Goal: Task Accomplishment & Management: Manage account settings

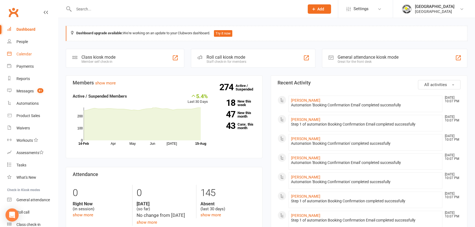
click at [25, 56] on div "Calendar" at bounding box center [23, 54] width 15 height 4
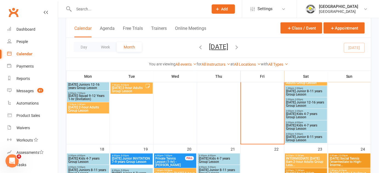
scroll to position [237, 0]
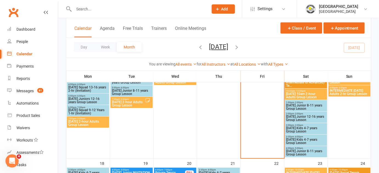
click at [307, 104] on span "Saturday Junior 8-11 years Group Lesson" at bounding box center [306, 107] width 40 height 7
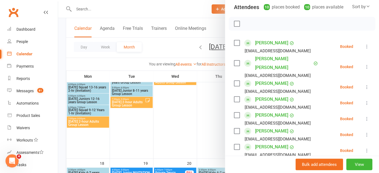
scroll to position [75, 0]
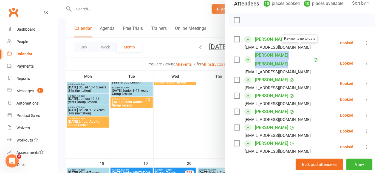
drag, startPoint x: 253, startPoint y: 47, endPoint x: 294, endPoint y: 47, distance: 41.6
click at [294, 51] on div "Neave Callan-Jenvey Payments up to date robertandrewcallan@gmail.com" at bounding box center [277, 63] width 87 height 25
copy div "Neave Callan-Jenvey"
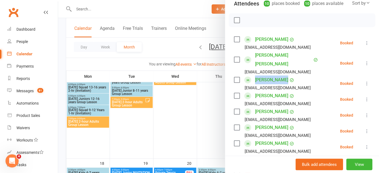
drag, startPoint x: 251, startPoint y: 62, endPoint x: 283, endPoint y: 63, distance: 32.1
click at [283, 76] on div "Grace Domench acyhung@gmail.com" at bounding box center [273, 84] width 79 height 16
copy link "Grace Domench"
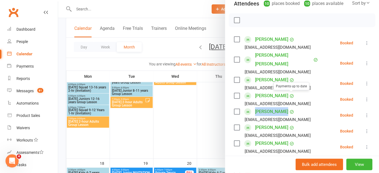
drag, startPoint x: 251, startPoint y: 96, endPoint x: 288, endPoint y: 94, distance: 36.5
click at [288, 107] on div "James Kolaroski Payments up to date mirjana.kolaroski@me.com" at bounding box center [273, 115] width 79 height 16
copy div "James Kolaroski"
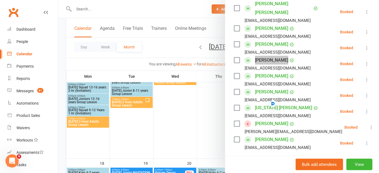
scroll to position [131, 0]
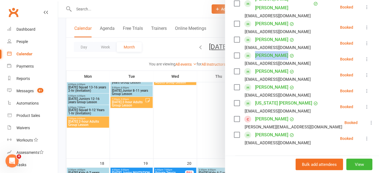
drag, startPoint x: 250, startPoint y: 101, endPoint x: 302, endPoint y: 102, distance: 51.2
click at [302, 115] on div "Sebastian Phipps-Hemley Sarah.hem@gmail.com" at bounding box center [289, 123] width 110 height 16
copy link "Sebastian Phipps-Hemley"
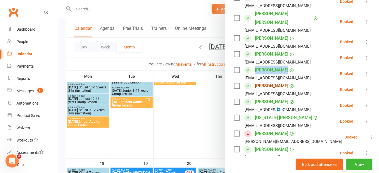
scroll to position [143, 0]
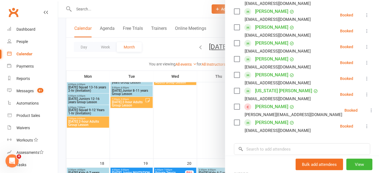
click at [298, 120] on div "Class kiosk mode Roll call 1:00 PM - 2:00 PM, Saturday, August, 16, 2025 with F…" at bounding box center [302, 56] width 154 height 352
click at [270, 144] on input "search" at bounding box center [302, 150] width 136 height 12
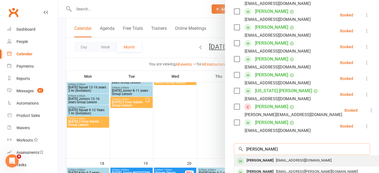
type input "meera misra"
click at [265, 157] on div "Meera Misra" at bounding box center [260, 161] width 32 height 8
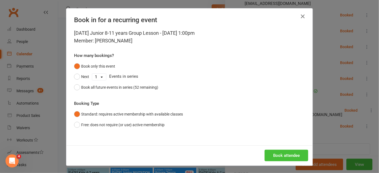
click at [285, 154] on button "Book attendee" at bounding box center [286, 156] width 44 height 12
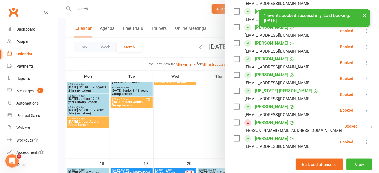
click at [211, 105] on div at bounding box center [218, 86] width 321 height 173
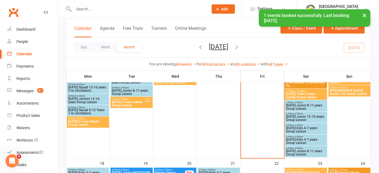
click at [305, 115] on span "Saturday Junior 12-16 years Group Lesson" at bounding box center [306, 118] width 40 height 7
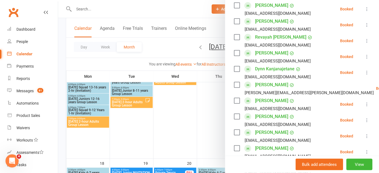
scroll to position [168, 0]
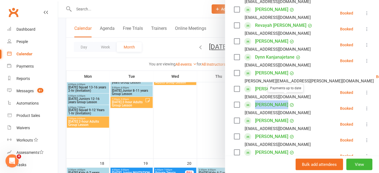
drag, startPoint x: 257, startPoint y: 97, endPoint x: 280, endPoint y: 97, distance: 23.0
click at [280, 101] on div "Alex Tarlinton Payments up to date katevincent5@gmail.com" at bounding box center [273, 109] width 79 height 16
copy div "Alex Tarlinton"
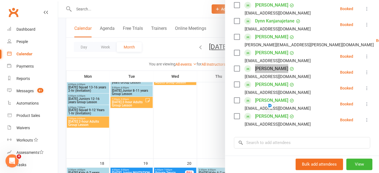
scroll to position [224, 0]
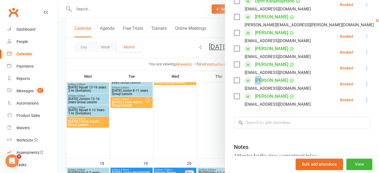
drag, startPoint x: 251, startPoint y: 73, endPoint x: 261, endPoint y: 73, distance: 9.6
click at [261, 76] on div "Ryan Tran annleaus@yahoo.com" at bounding box center [273, 84] width 79 height 16
drag, startPoint x: 252, startPoint y: 89, endPoint x: 275, endPoint y: 89, distance: 23.3
click at [275, 92] on div "Thomas Vu Payments up to date davidvu2508@gmail.com" at bounding box center [273, 100] width 79 height 16
copy div "Thomas Vu"
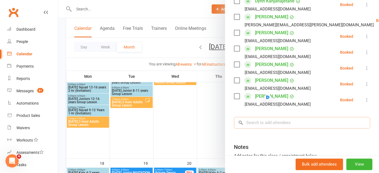
click at [291, 117] on input "search" at bounding box center [302, 123] width 136 height 12
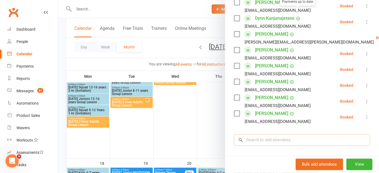
scroll to position [212, 0]
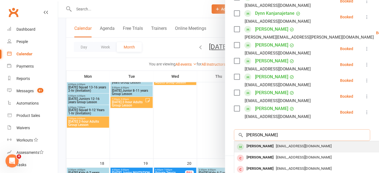
type input "oliver kari"
click at [276, 144] on span "vickitruck@hotmail.com" at bounding box center [304, 146] width 56 height 4
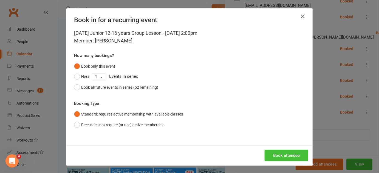
click at [282, 151] on button "Book attendee" at bounding box center [286, 156] width 44 height 12
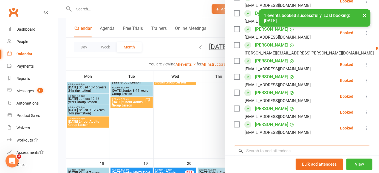
click at [279, 145] on input "search" at bounding box center [302, 151] width 136 height 12
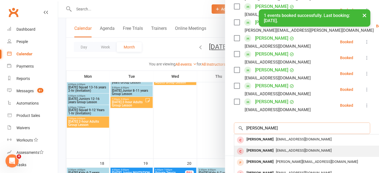
scroll to position [237, 0]
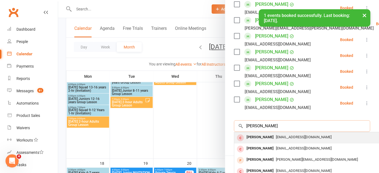
type input "ava kari"
click at [276, 135] on span "vickitruck@hotmail.com" at bounding box center [304, 137] width 56 height 4
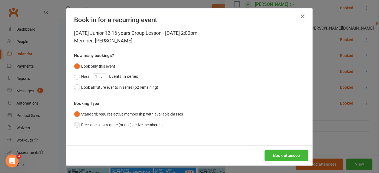
click at [119, 125] on button "Free: does not require (or use) active membership" at bounding box center [119, 125] width 90 height 10
click at [290, 158] on button "Book attendee" at bounding box center [286, 156] width 44 height 12
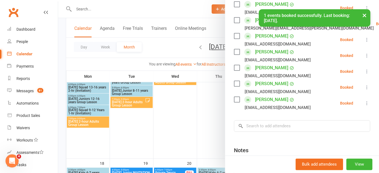
scroll to position [253, 0]
click at [314, 123] on input "search" at bounding box center [302, 127] width 136 height 12
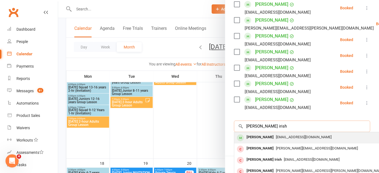
type input "ella irish"
click at [287, 135] on span "rowenairish@optusnet.com.au" at bounding box center [304, 137] width 56 height 4
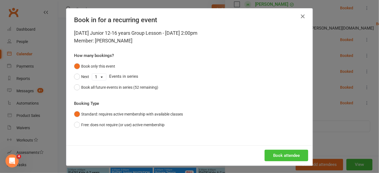
click at [292, 153] on button "Book attendee" at bounding box center [286, 156] width 44 height 12
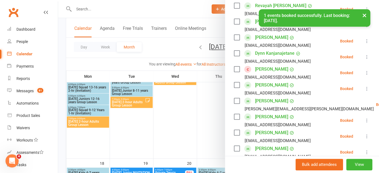
scroll to position [156, 0]
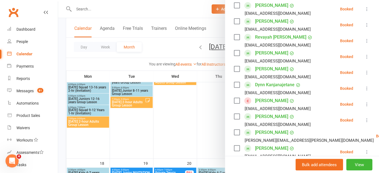
click at [218, 111] on div at bounding box center [218, 86] width 321 height 173
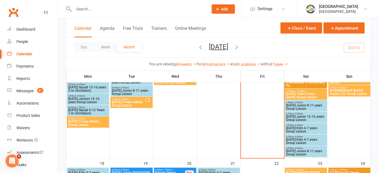
click at [299, 130] on span "Saturday Kids 4-7 years Group Lesson" at bounding box center [306, 130] width 40 height 7
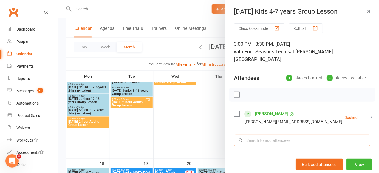
click at [296, 136] on input "search" at bounding box center [302, 141] width 136 height 12
click at [199, 108] on div at bounding box center [218, 86] width 321 height 173
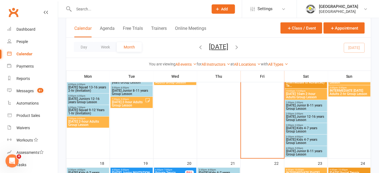
click at [302, 139] on span "Saturday Kids 4-7 years Group Lesson" at bounding box center [306, 141] width 40 height 7
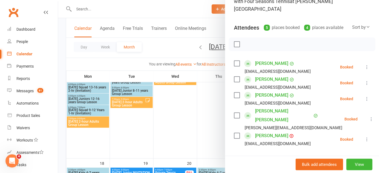
scroll to position [50, 0]
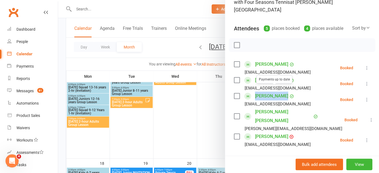
drag, startPoint x: 252, startPoint y: 88, endPoint x: 271, endPoint y: 88, distance: 19.7
click at [271, 92] on div "Alan Jia Payments up to date jiayong12381@gmail.com" at bounding box center [273, 100] width 79 height 16
drag, startPoint x: 250, startPoint y: 56, endPoint x: 281, endPoint y: 55, distance: 30.4
click at [281, 60] on div "Arddy Berylian arddy-berylian@hotmail.com" at bounding box center [273, 68] width 79 height 16
click at [275, 158] on input "search" at bounding box center [302, 164] width 136 height 12
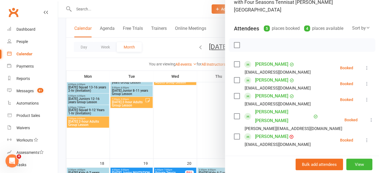
click at [264, 158] on input "search" at bounding box center [302, 164] width 136 height 12
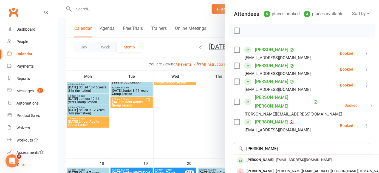
scroll to position [75, 0]
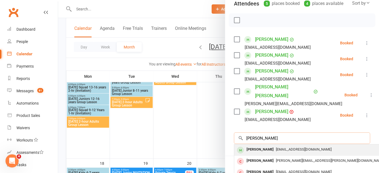
type input "liam miller"
click at [276, 147] on span "korenamiller@gmail.com" at bounding box center [304, 149] width 56 height 4
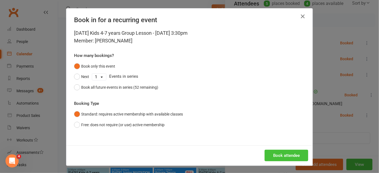
click at [287, 153] on button "Book attendee" at bounding box center [286, 156] width 44 height 12
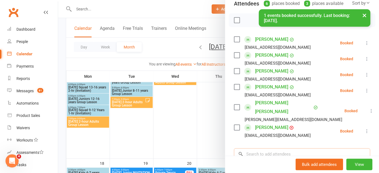
click at [259, 149] on input "search" at bounding box center [302, 155] width 136 height 12
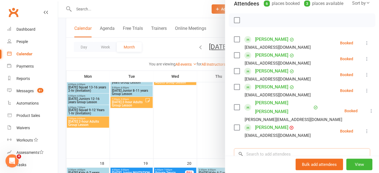
click at [271, 149] on input "search" at bounding box center [302, 155] width 136 height 12
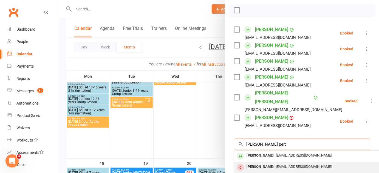
scroll to position [87, 0]
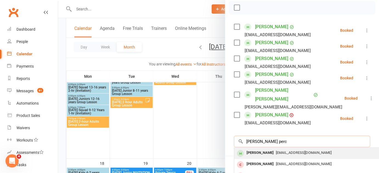
type input "harirson perc"
click at [276, 151] on span "andrewpercy@hotmail.com" at bounding box center [304, 153] width 56 height 4
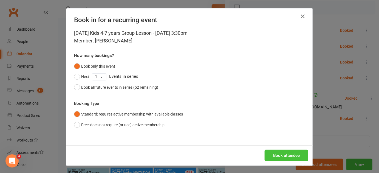
click at [284, 153] on button "Book attendee" at bounding box center [286, 156] width 44 height 12
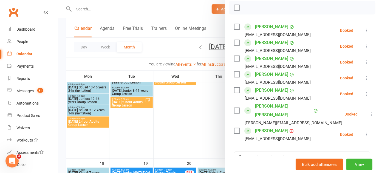
click at [182, 129] on div at bounding box center [218, 86] width 321 height 173
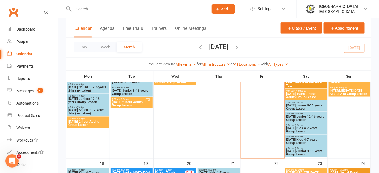
click at [307, 150] on span "[DATE] Junior 8-11 years Group Lesson" at bounding box center [306, 153] width 40 height 7
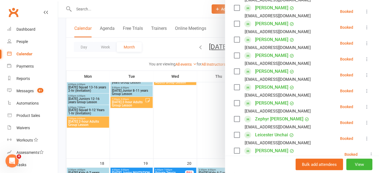
scroll to position [124, 0]
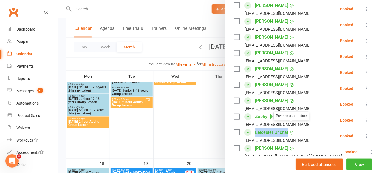
drag, startPoint x: 251, startPoint y: 125, endPoint x: 286, endPoint y: 125, distance: 35.1
click at [286, 128] on div "Leicester Unchai Payments up to date melissa24156@gmail.com" at bounding box center [273, 136] width 79 height 16
copy div "Leicester Unchai"
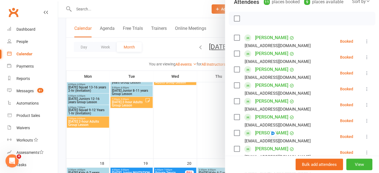
scroll to position [75, 0]
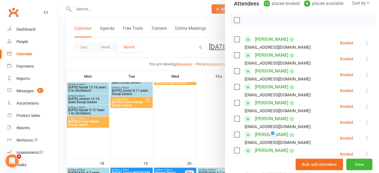
click at [210, 113] on div at bounding box center [218, 86] width 321 height 173
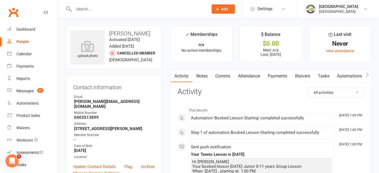
click at [100, 11] on input "text" at bounding box center [138, 9] width 132 height 8
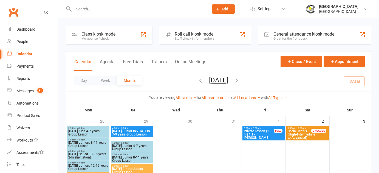
scroll to position [237, 0]
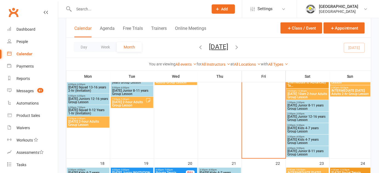
click at [106, 8] on input "text" at bounding box center [138, 9] width 132 height 8
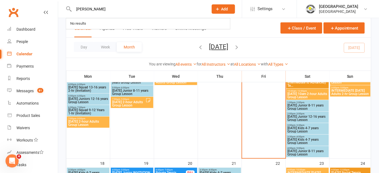
scroll to position [0, 0]
type input "liam miller"
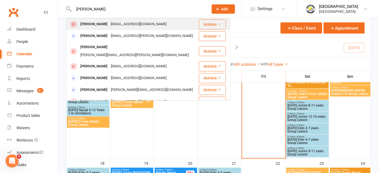
click at [112, 25] on div "korenamiller@gmail.com" at bounding box center [138, 24] width 59 height 8
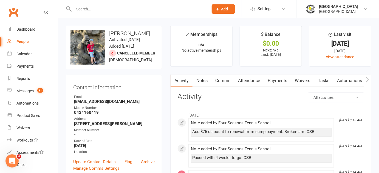
click at [202, 81] on link "Notes" at bounding box center [201, 81] width 19 height 13
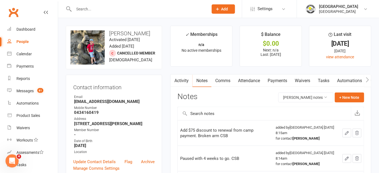
click at [185, 81] on link "Activity" at bounding box center [181, 81] width 22 height 13
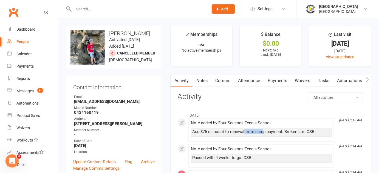
drag, startPoint x: 247, startPoint y: 132, endPoint x: 265, endPoint y: 132, distance: 17.8
click at [263, 132] on div "Add $75 discount to renewal from camp payment. Broken arm CSB" at bounding box center [261, 132] width 138 height 5
click at [269, 133] on div "Add $75 discount to renewal from camp payment. Broken arm CSB" at bounding box center [261, 132] width 138 height 5
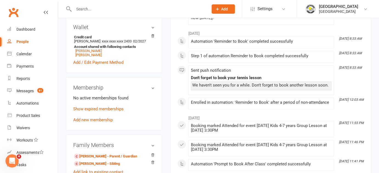
scroll to position [168, 0]
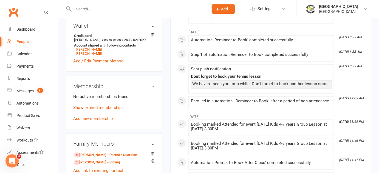
click at [93, 128] on div "Membership No active memberships found Show expired memberships Add new members…" at bounding box center [114, 102] width 96 height 53
click at [97, 121] on link "Add new membership" at bounding box center [92, 118] width 39 height 5
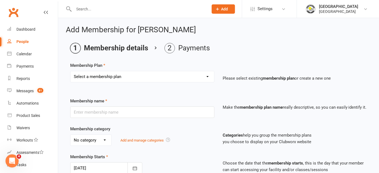
click at [138, 76] on select "Select a membership plan Create new Membership Plan Trial Junior Group Lesson (…" at bounding box center [142, 76] width 144 height 11
select select "4"
click at [70, 71] on select "Select a membership plan Create new Membership Plan Trial Junior Group Lesson (…" at bounding box center [142, 76] width 144 height 11
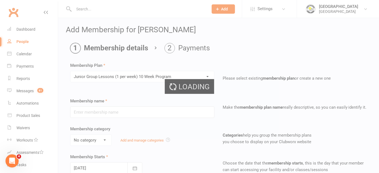
type input "Junior Group Lessons (1 per week) 10 Week Program"
select select "3"
select select "1"
type input "10"
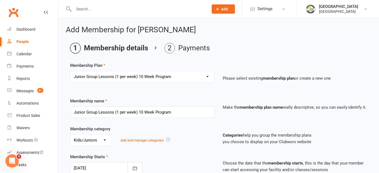
type input "15 Aug 2025"
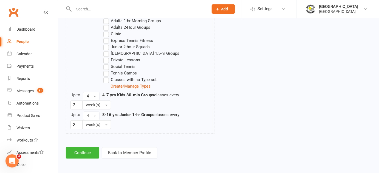
scroll to position [302, 0]
click at [84, 148] on button "Continue" at bounding box center [82, 153] width 33 height 12
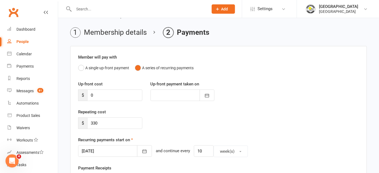
scroll to position [37, 0]
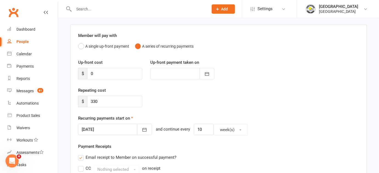
click at [110, 127] on div at bounding box center [115, 130] width 74 height 12
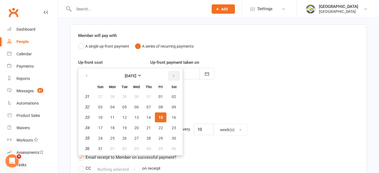
click at [174, 76] on button "button" at bounding box center [174, 76] width 12 height 10
click at [158, 106] on span "12" at bounding box center [160, 107] width 4 height 4
type input "12 Sep 2025"
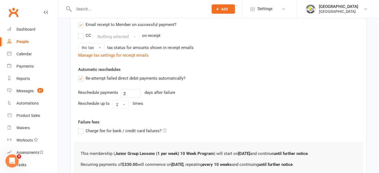
scroll to position [224, 0]
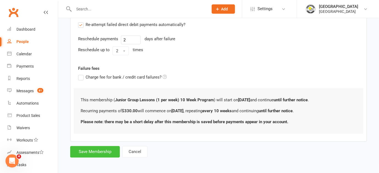
click at [98, 151] on button "Save Membership" at bounding box center [95, 152] width 50 height 12
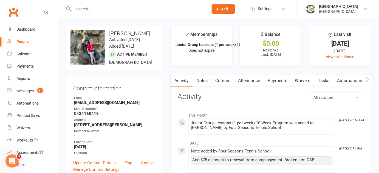
click at [125, 9] on input "text" at bounding box center [138, 9] width 132 height 8
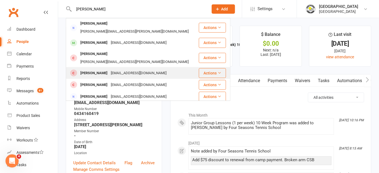
type input "harrison"
click at [109, 69] on div "andrewpercy@hotmail.com" at bounding box center [138, 73] width 59 height 8
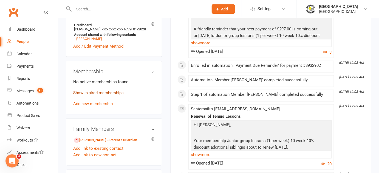
scroll to position [180, 0]
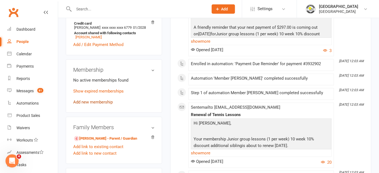
click at [98, 105] on link "Add new membership" at bounding box center [92, 102] width 39 height 5
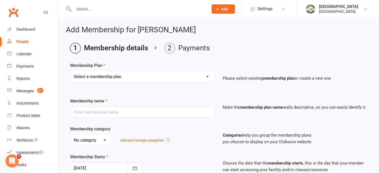
click at [134, 78] on select "Select a membership plan Create new Membership Plan Trial Junior Group Lesson (…" at bounding box center [142, 76] width 144 height 11
select select "4"
click at [70, 71] on select "Select a membership plan Create new Membership Plan Trial Junior Group Lesson (…" at bounding box center [142, 76] width 144 height 11
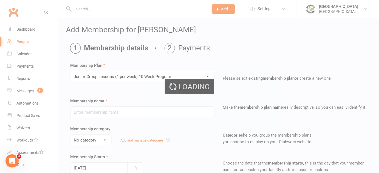
type input "Junior Group Lessons (1 per week) 10 Week Program"
select select "3"
select select "1"
type input "10"
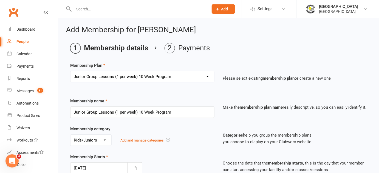
type input "15 Aug 2025"
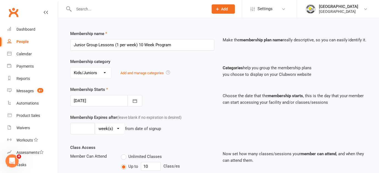
scroll to position [69, 0]
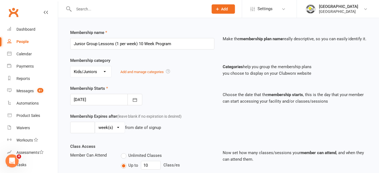
click at [89, 100] on div at bounding box center [106, 100] width 72 height 12
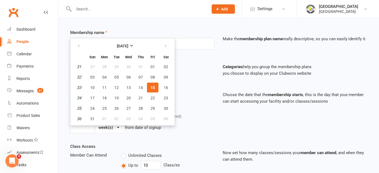
click at [193, 94] on div "Membership Starts 15 Aug 2025 August 2025 Sun Mon Tue Wed Thu Fri Sat 31 27 28 …" at bounding box center [142, 95] width 152 height 20
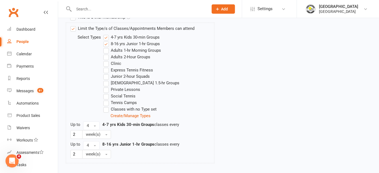
scroll to position [302, 0]
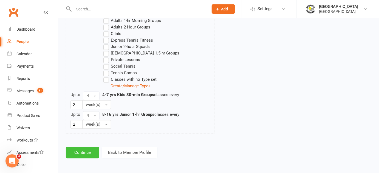
click at [90, 150] on button "Continue" at bounding box center [82, 153] width 33 height 12
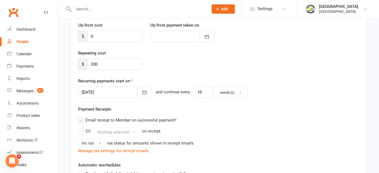
click at [113, 92] on div at bounding box center [115, 93] width 74 height 12
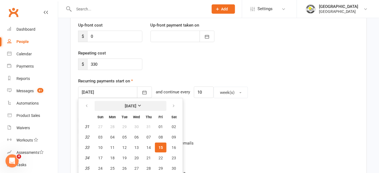
scroll to position [84, 0]
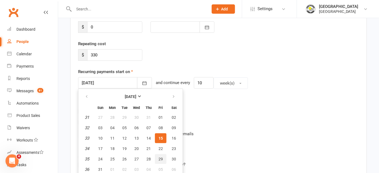
click at [160, 159] on span "29" at bounding box center [160, 159] width 4 height 4
type input "29 Aug 2025"
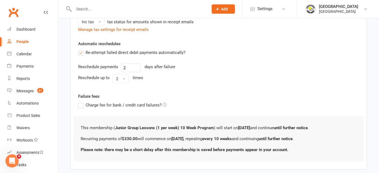
scroll to position [224, 0]
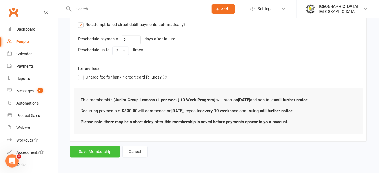
click at [100, 154] on button "Save Membership" at bounding box center [95, 152] width 50 height 12
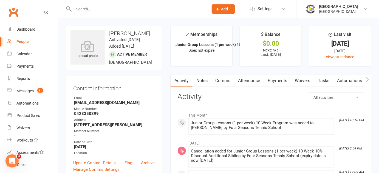
click at [108, 10] on input "text" at bounding box center [138, 9] width 132 height 8
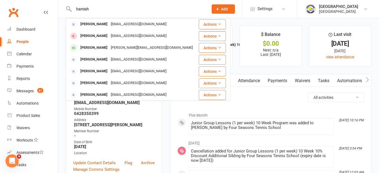
drag, startPoint x: 98, startPoint y: 11, endPoint x: 36, endPoint y: 5, distance: 63.0
click at [38, 1] on header "hamish Hamish Jackson hamishjackson@yahoo.com.au Actions Hamish Fitzsimmons jan…" at bounding box center [189, 1] width 379 height 0
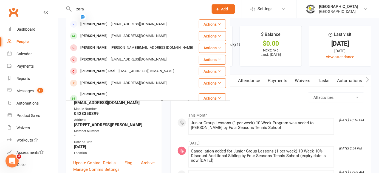
type input "zara"
click at [111, 32] on div "renzos911@yahoo.com" at bounding box center [138, 36] width 59 height 8
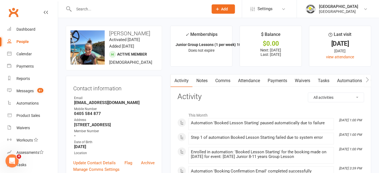
click at [229, 81] on link "Comms" at bounding box center [222, 81] width 23 height 13
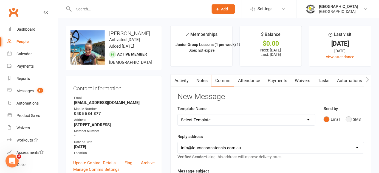
click at [353, 119] on button "SMS" at bounding box center [353, 119] width 15 height 10
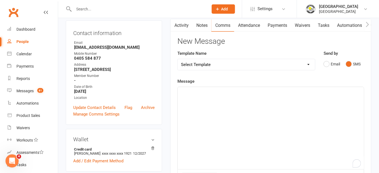
scroll to position [56, 0]
